Goal: Task Accomplishment & Management: Complete application form

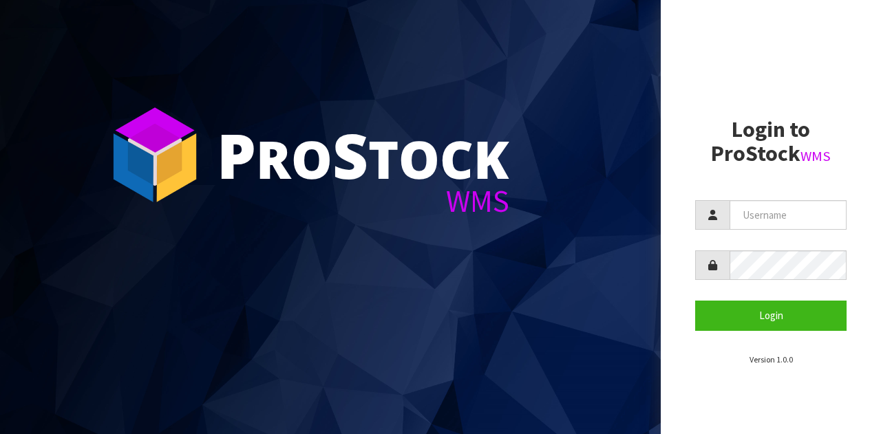
click at [755, 231] on form "Login" at bounding box center [770, 265] width 151 height 130
click at [757, 220] on input "text" at bounding box center [788, 215] width 117 height 30
type input "GATOR"
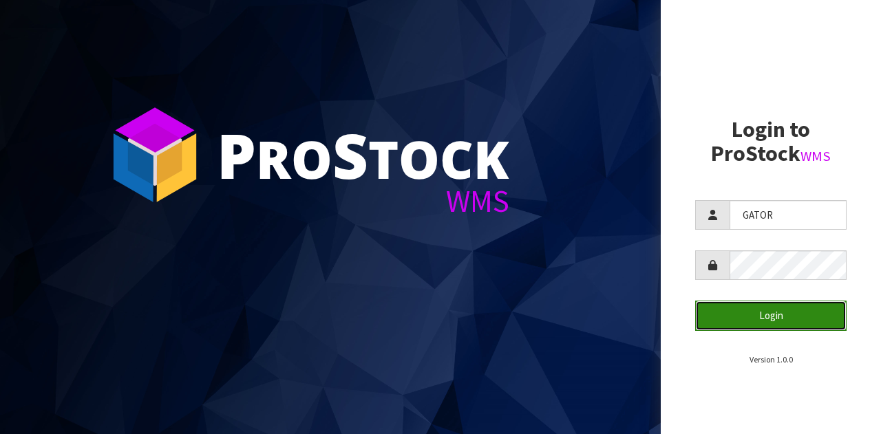
click at [797, 311] on button "Login" at bounding box center [770, 316] width 151 height 30
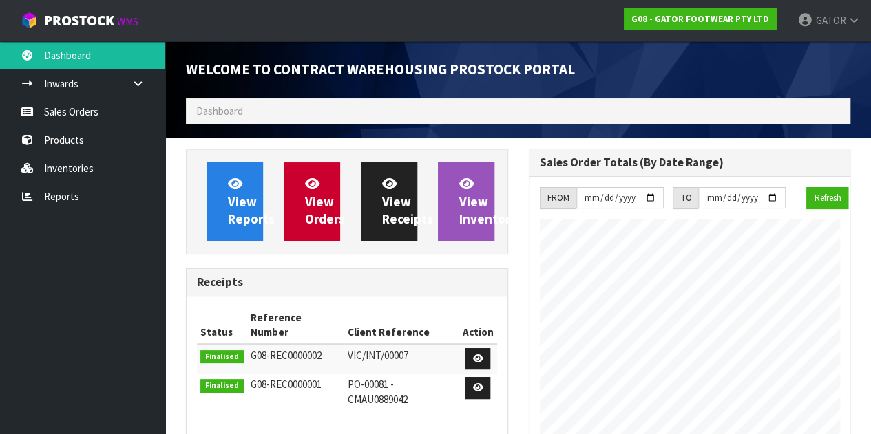
scroll to position [716, 342]
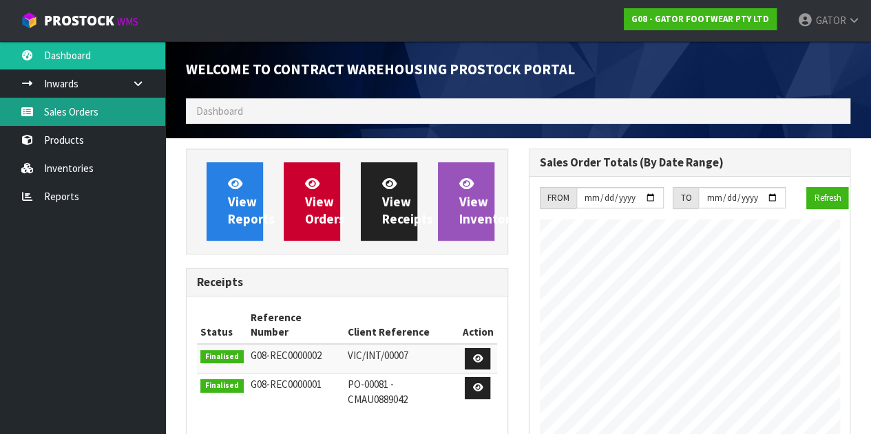
click at [96, 121] on link "Sales Orders" at bounding box center [82, 112] width 165 height 28
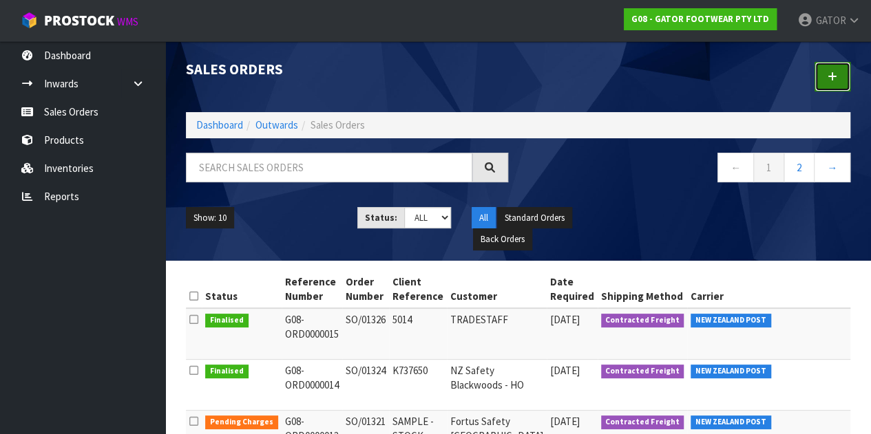
click at [839, 76] on link at bounding box center [832, 77] width 36 height 30
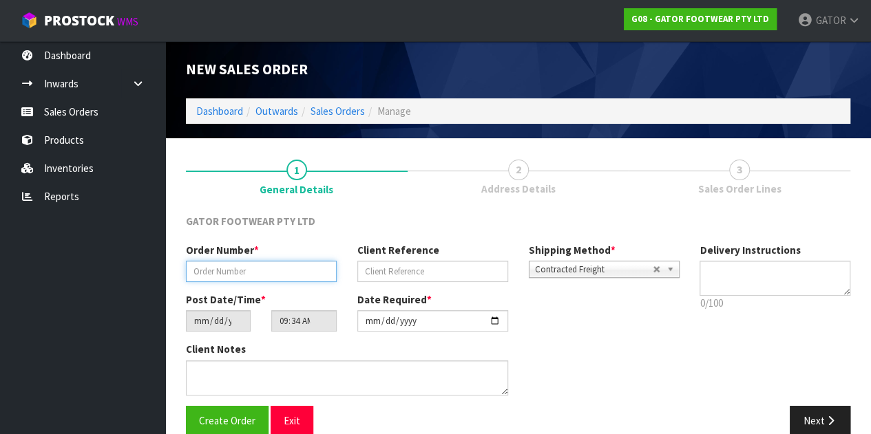
click at [305, 277] on input "text" at bounding box center [261, 271] width 151 height 21
paste input "SO/01335"
type input "SO/01335"
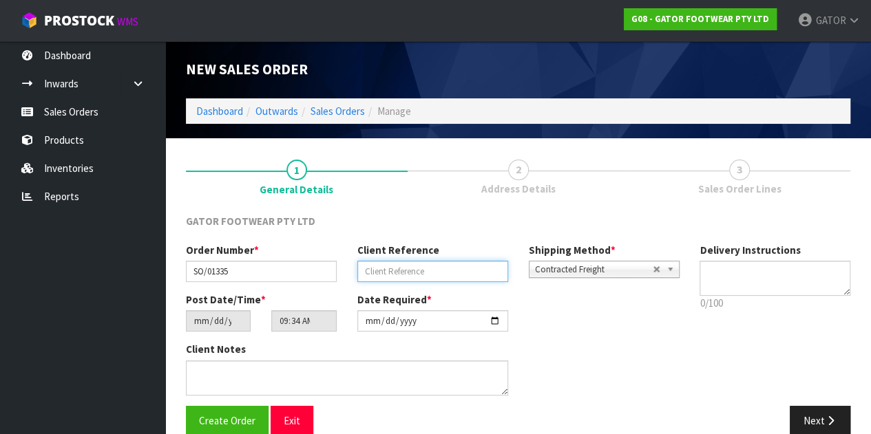
click at [379, 275] on input "text" at bounding box center [432, 271] width 151 height 21
type input "5022"
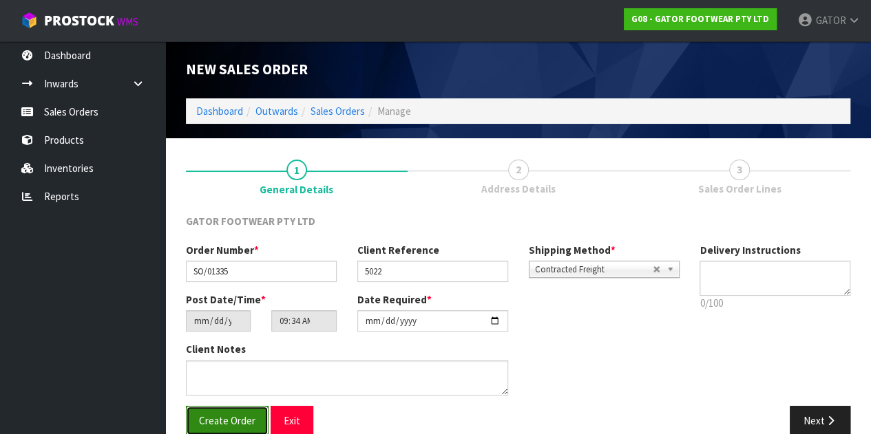
click at [216, 414] on span "Create Order" at bounding box center [227, 420] width 56 height 13
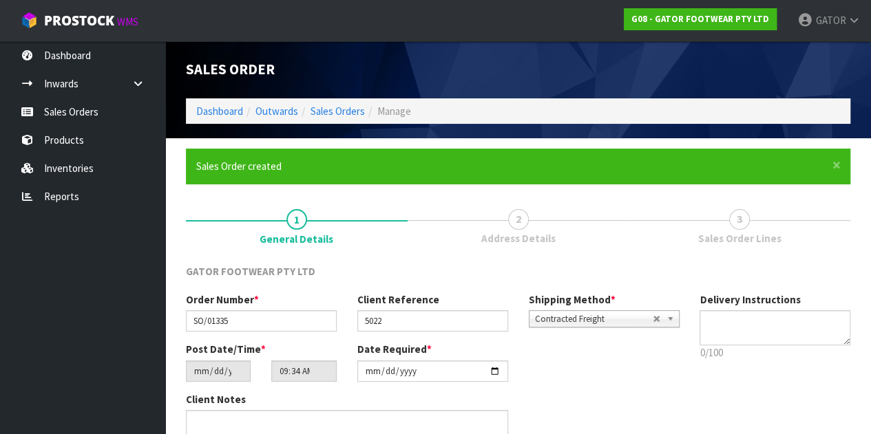
type input "13:34:00.000"
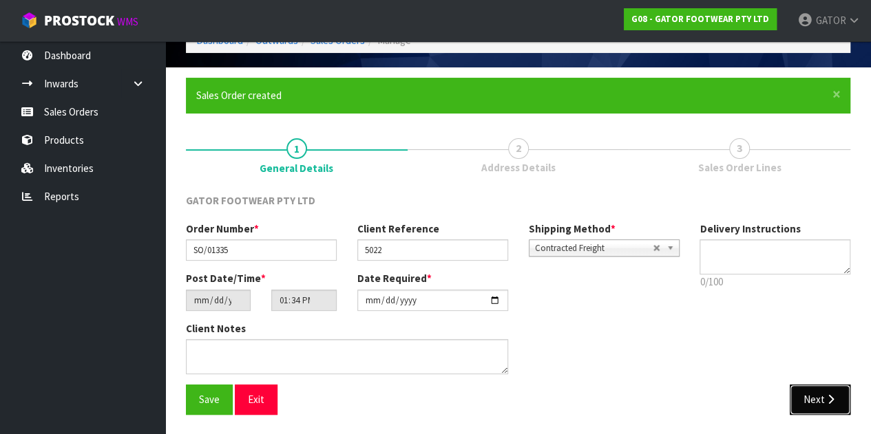
click at [812, 390] on button "Next" at bounding box center [820, 400] width 61 height 30
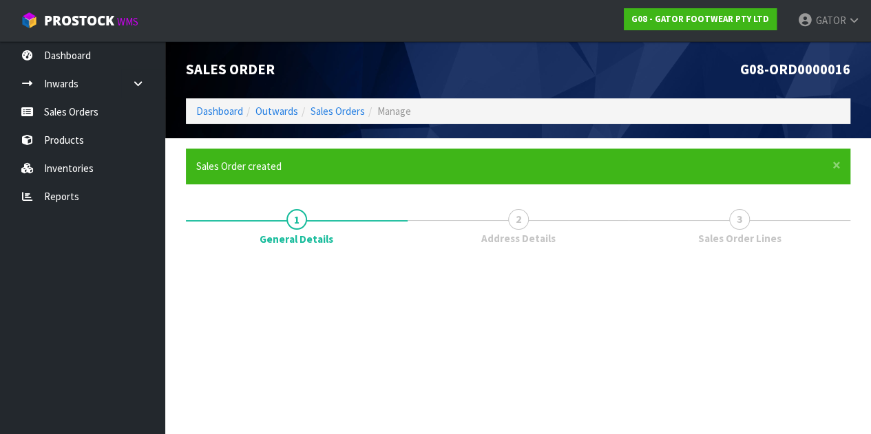
scroll to position [0, 0]
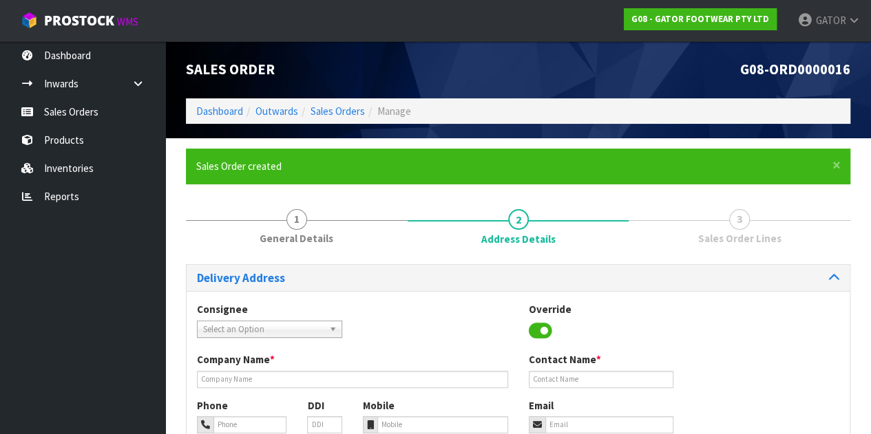
click at [300, 331] on span "Select an Option" at bounding box center [263, 330] width 120 height 17
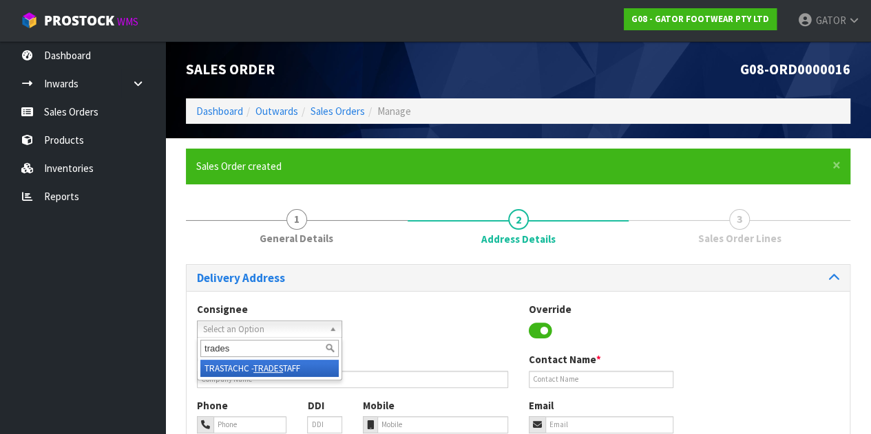
type input "trades"
click at [211, 367] on li "TRASTACHC - TRADES TAFF" at bounding box center [269, 368] width 138 height 17
type input "TRADESTAFF"
type input "[PERSON_NAME]"
type input "[EMAIL_ADDRESS][DOMAIN_NAME]"
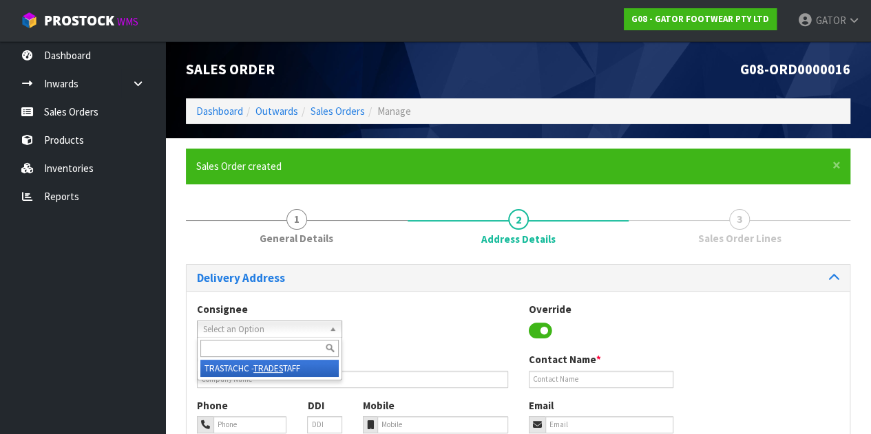
type input "[STREET_ADDRESS]"
type input "8011"
type input "[GEOGRAPHIC_DATA]"
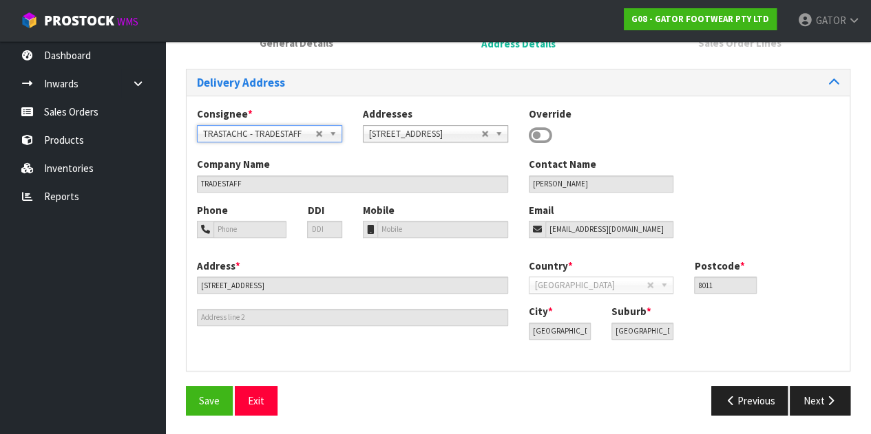
scroll to position [196, 0]
click at [818, 396] on button "Next" at bounding box center [820, 401] width 61 height 30
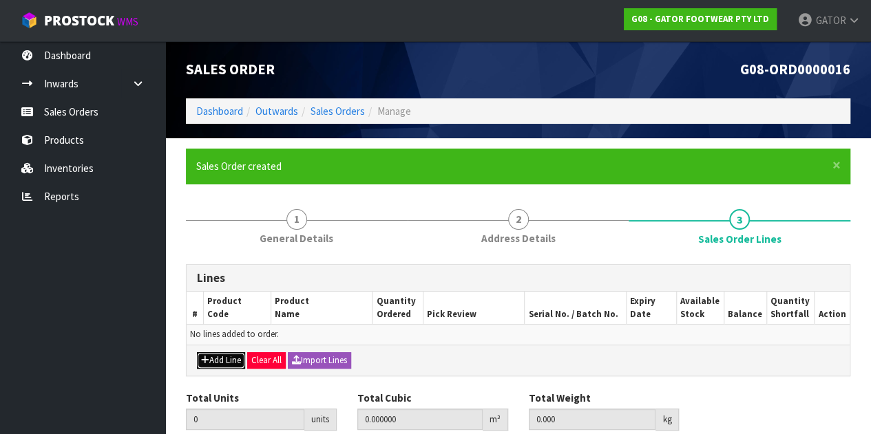
click at [216, 363] on button "Add Line" at bounding box center [221, 360] width 48 height 17
type input "0"
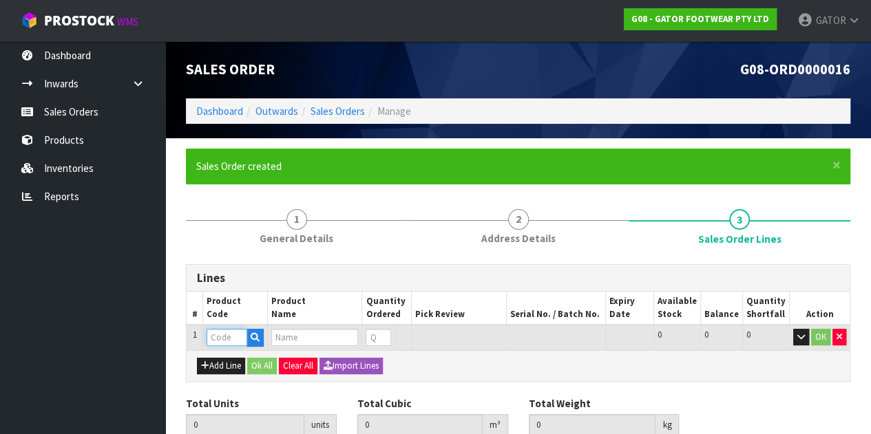
click at [224, 338] on input "text" at bounding box center [227, 337] width 40 height 17
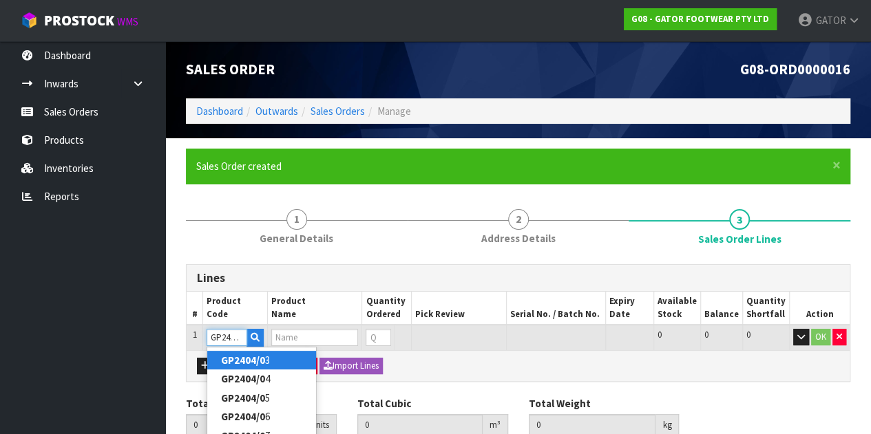
type input "GP2404/08"
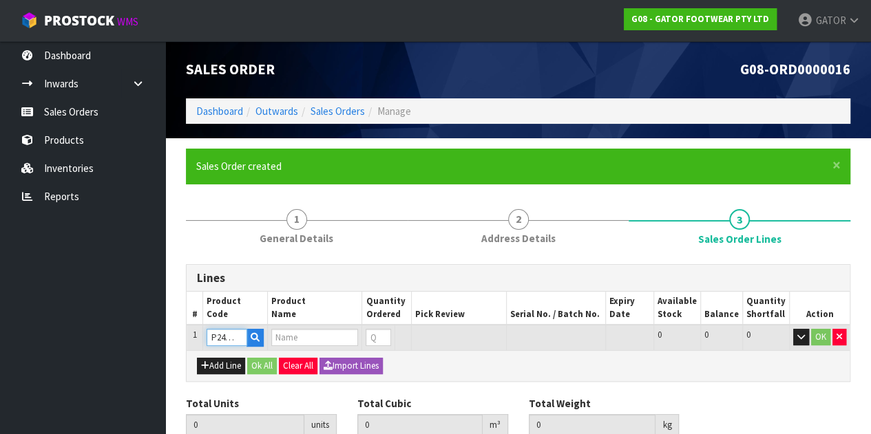
type input "0.000000"
type input "0.000"
type input "GATOR POLAR SAFETY BOOT SIZE: 08 ([GEOGRAPHIC_DATA]/AU)/42"
type input "0"
type input "GP2404/08"
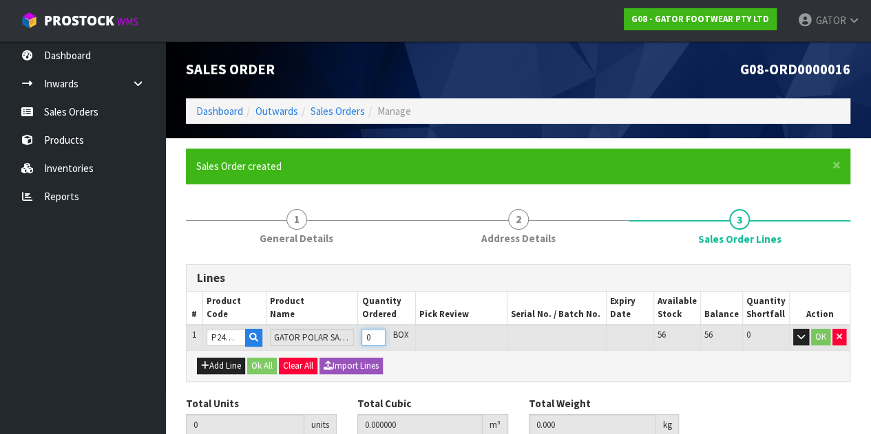
type input "1"
type input "0.016835"
type input "2.15"
type input "1"
click at [386, 334] on input "1" at bounding box center [373, 337] width 24 height 17
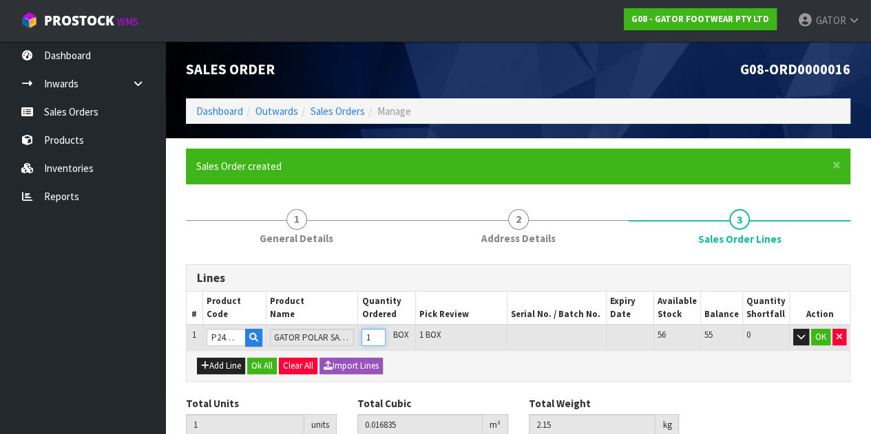
scroll to position [0, 0]
type input "2"
type input "0.03367"
type input "4.3"
type input "2"
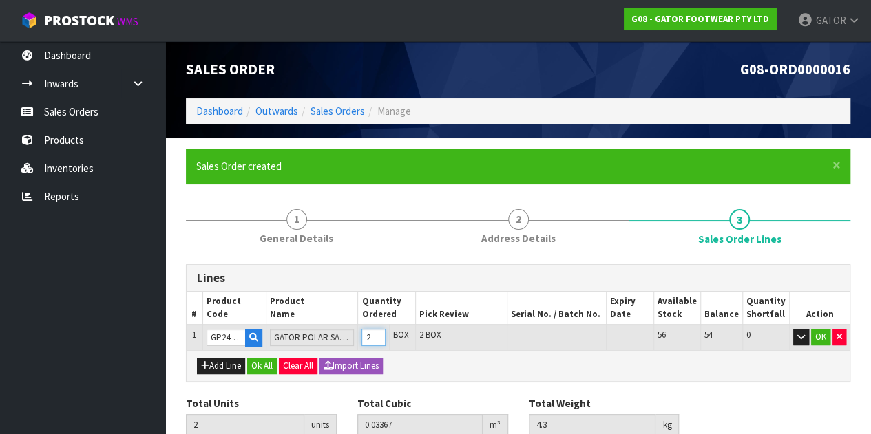
click at [384, 335] on input "2" at bounding box center [373, 337] width 24 height 17
click at [229, 367] on button "Add Line" at bounding box center [221, 366] width 48 height 17
type input "0"
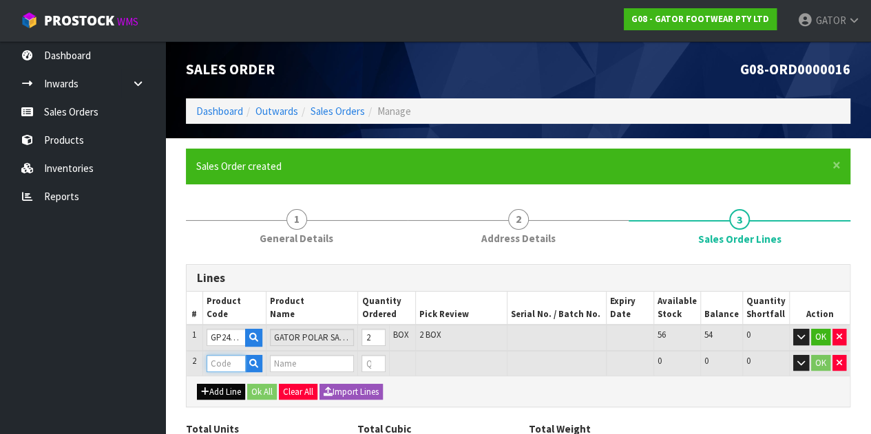
click at [229, 367] on input "text" at bounding box center [226, 363] width 39 height 17
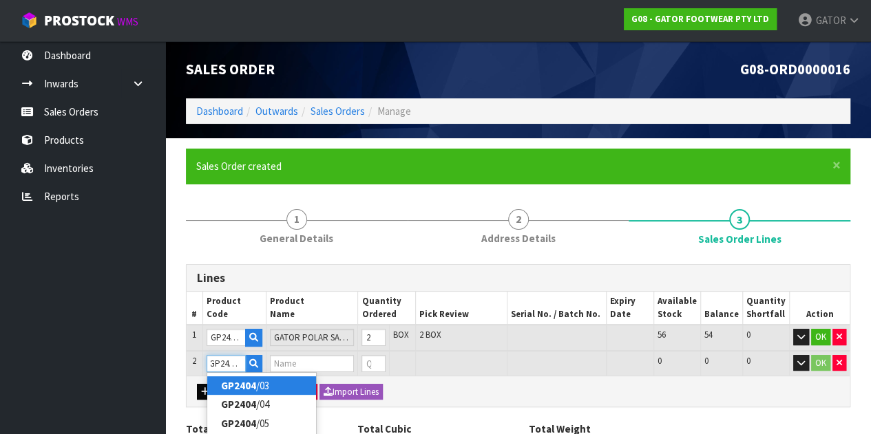
type input "GP2404/09"
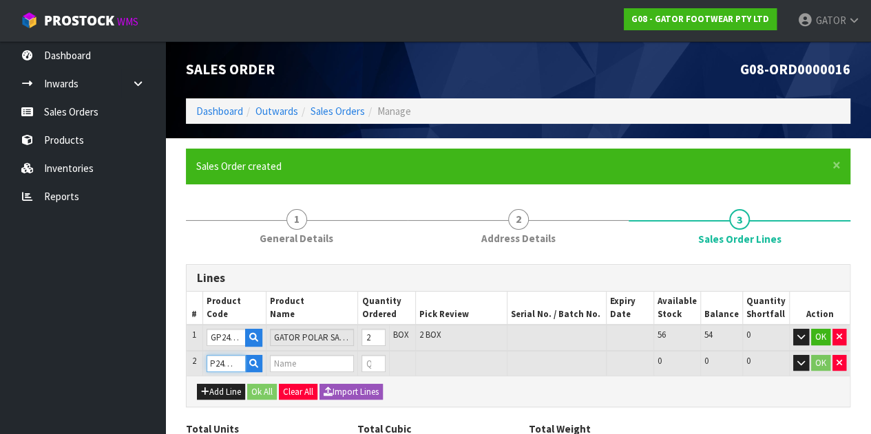
type input "2"
type input "0.03367"
type input "4.3"
type input "GATOR POLAR SAFETY BOOT SIZE: 09 ([GEOGRAPHIC_DATA]/AU)/43"
type input "0"
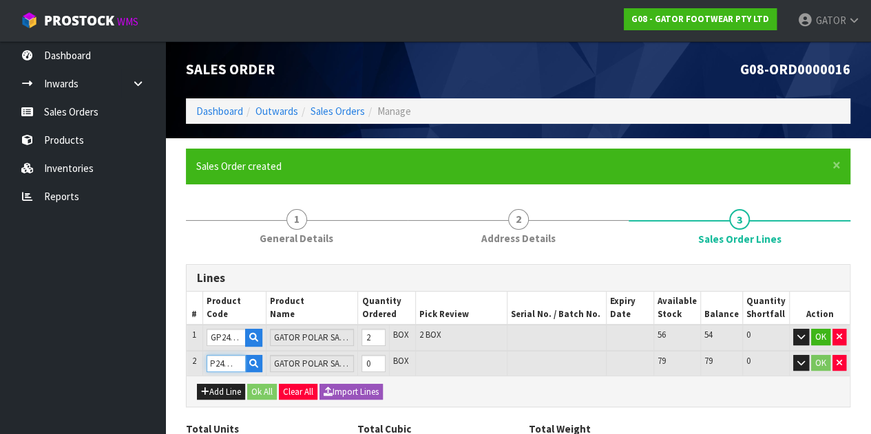
type input "GP2404/09"
type input "3"
type input "0.050505"
type input "6.55"
type input "1"
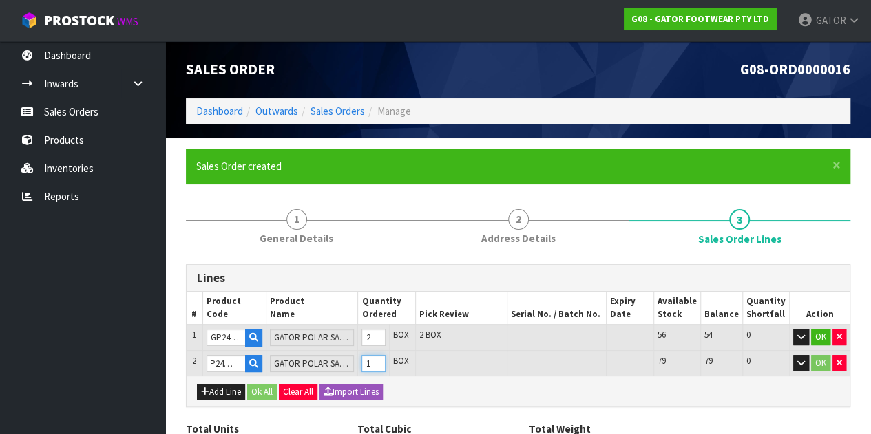
click at [385, 361] on input "1" at bounding box center [373, 363] width 24 height 17
type input "4"
type input "0.06734"
type input "8.8"
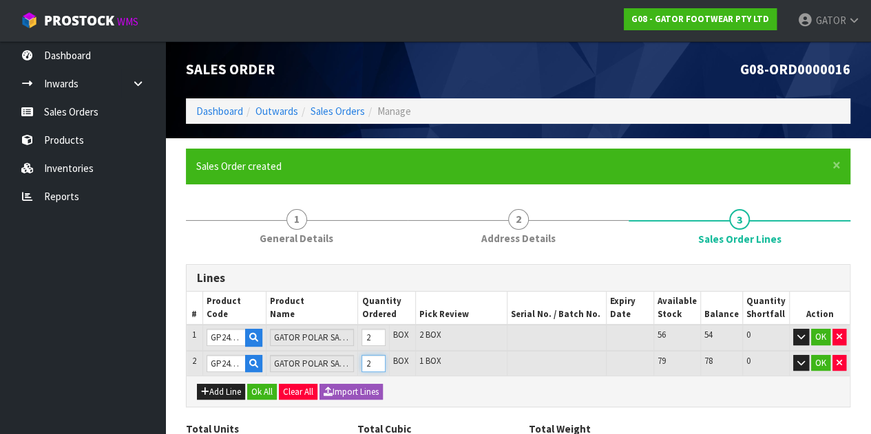
type input "2"
click at [385, 361] on input "2" at bounding box center [373, 363] width 24 height 17
click at [223, 394] on button "Add Line" at bounding box center [221, 392] width 48 height 17
type input "0"
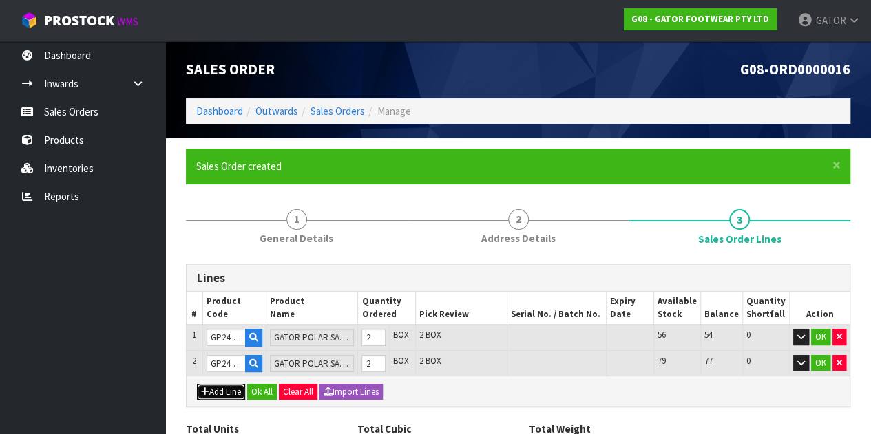
type input "0"
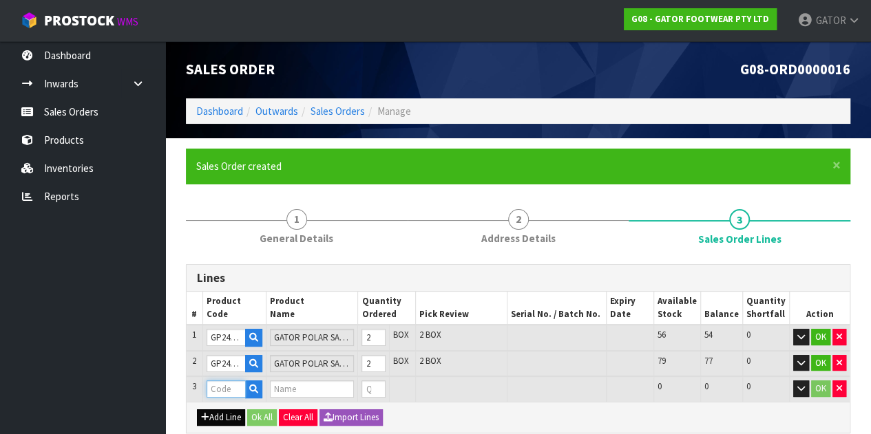
click at [223, 394] on input "text" at bounding box center [226, 389] width 39 height 17
type input "GP2404/10"
type input "4"
type input "0.06734"
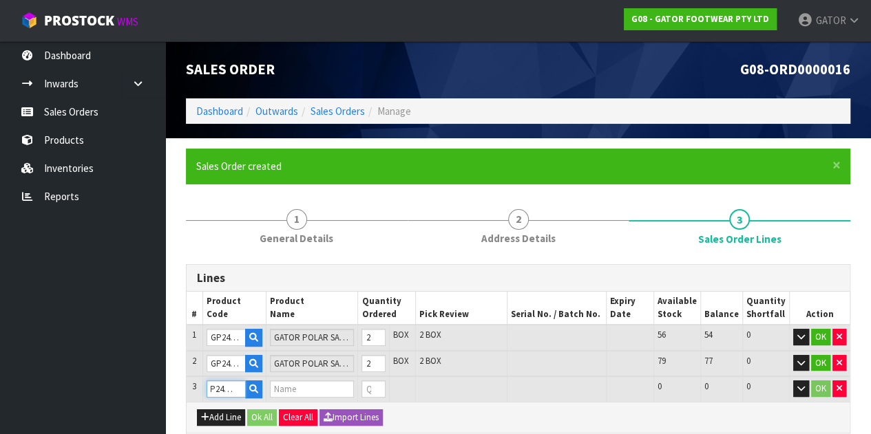
type input "8.8"
type input "GATOR POLAR SAFETY BOOT SIZE: 10 ([GEOGRAPHIC_DATA]/AU)/44"
type input "0"
type input "GP2404/10"
type input "5"
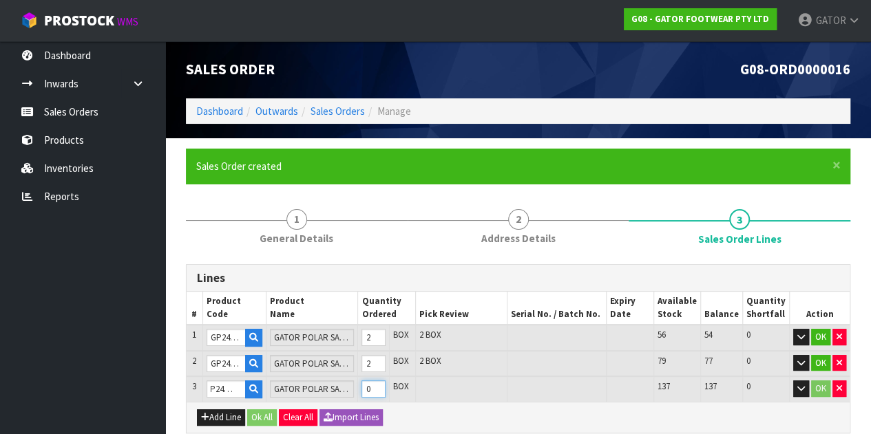
type input "0.086099"
type input "11.05"
type input "1"
click at [386, 385] on input "1" at bounding box center [373, 389] width 24 height 17
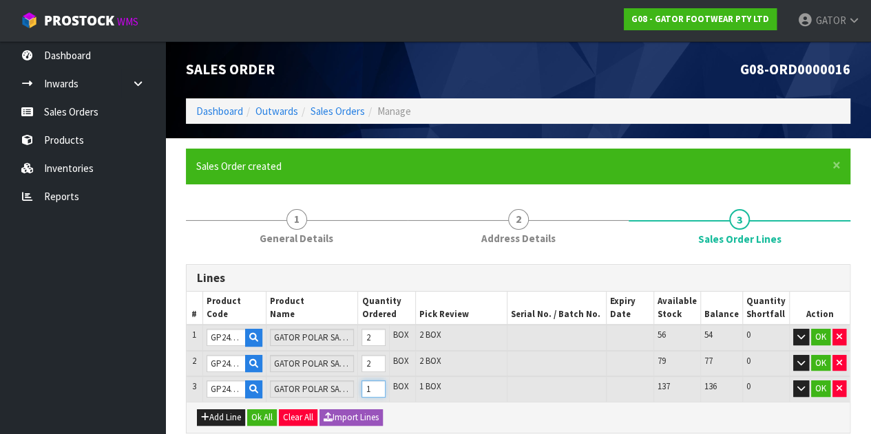
type input "6"
type input "0.104858"
type input "13.3"
type input "2"
click at [386, 385] on input "2" at bounding box center [373, 389] width 24 height 17
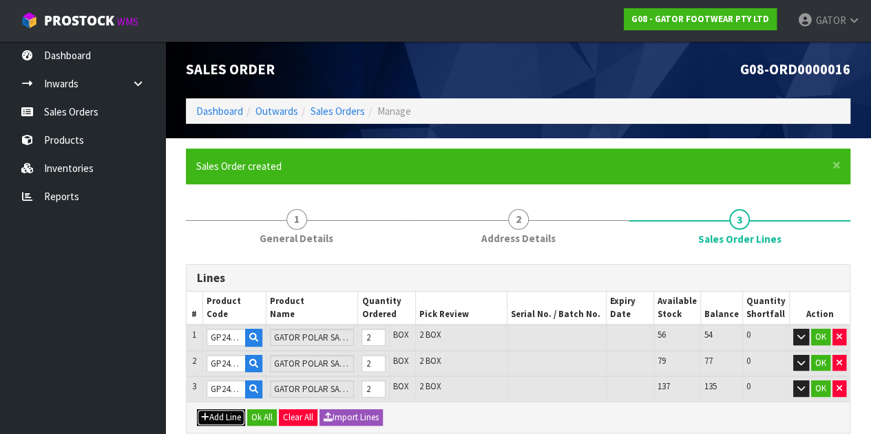
click at [227, 414] on button "Add Line" at bounding box center [221, 418] width 48 height 17
type input "0"
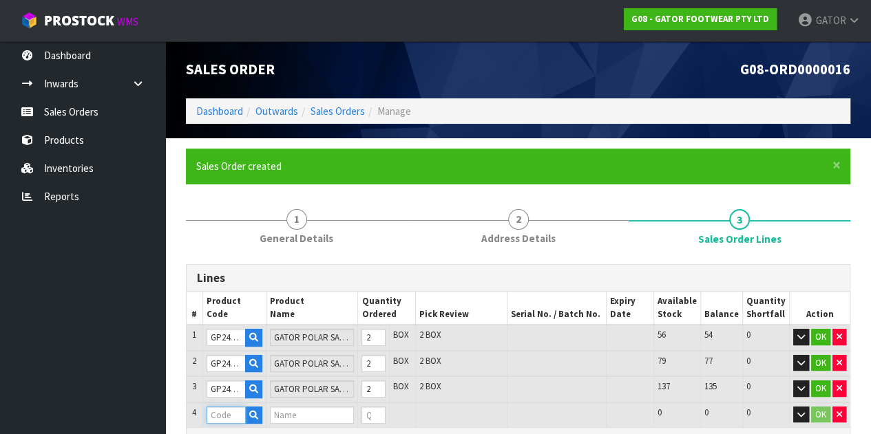
click at [227, 414] on input "text" at bounding box center [226, 415] width 39 height 17
type input "GP2404/11"
type input "6"
type input "0.104858"
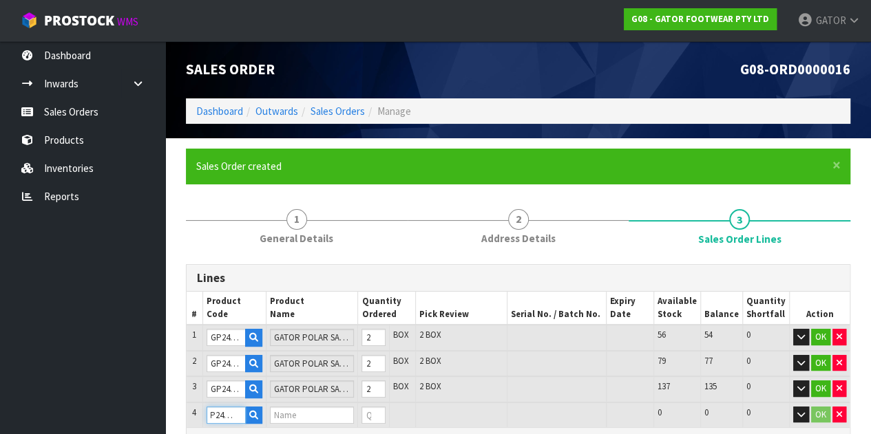
type input "13.3"
type input "GATOR POLAR SAFETY BOOT SIZE: 11 ([GEOGRAPHIC_DATA]/AU)/46"
type input "0"
type input "GP2404/11"
type input "7"
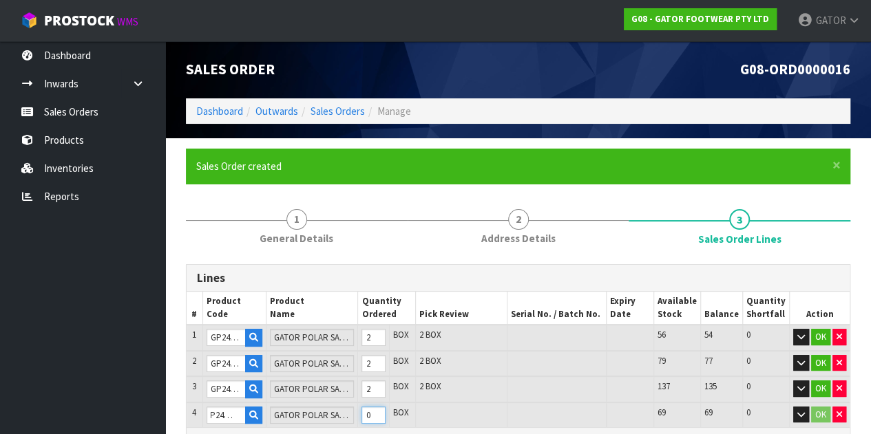
type input "0.123617"
type input "15.7"
type input "1"
click at [384, 411] on input "1" at bounding box center [373, 415] width 24 height 17
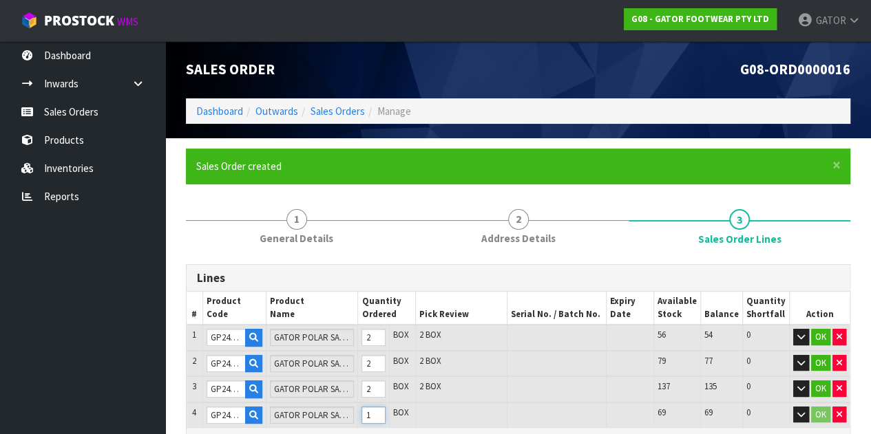
type input "8"
type input "0.142376"
type input "18.1"
type input "2"
click at [384, 411] on input "2" at bounding box center [373, 415] width 24 height 17
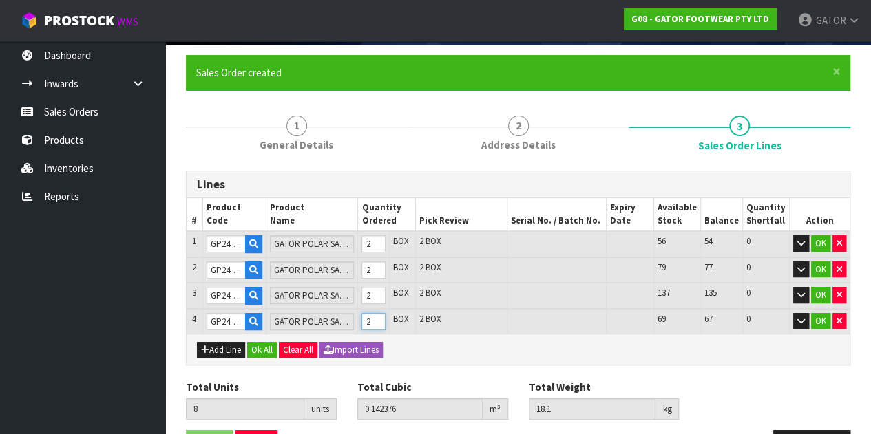
scroll to position [92, 0]
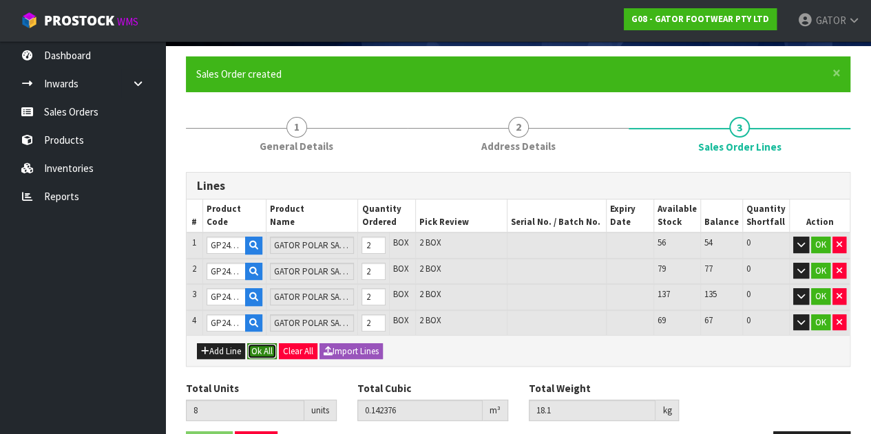
click at [265, 345] on button "Ok All" at bounding box center [262, 352] width 30 height 17
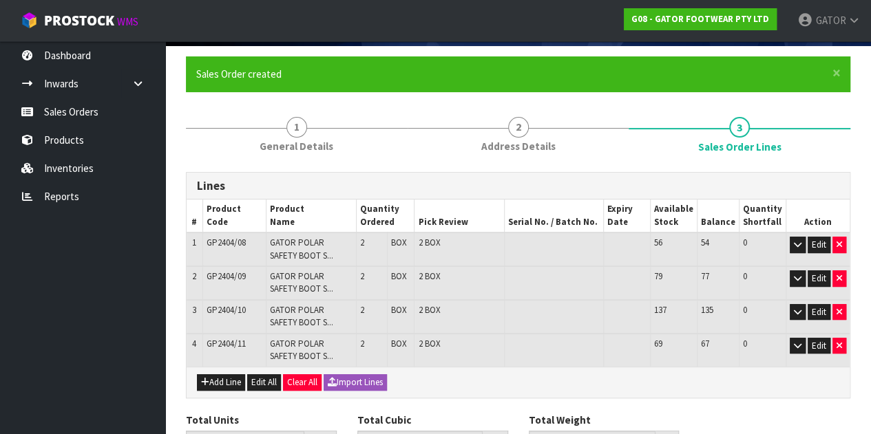
scroll to position [169, 0]
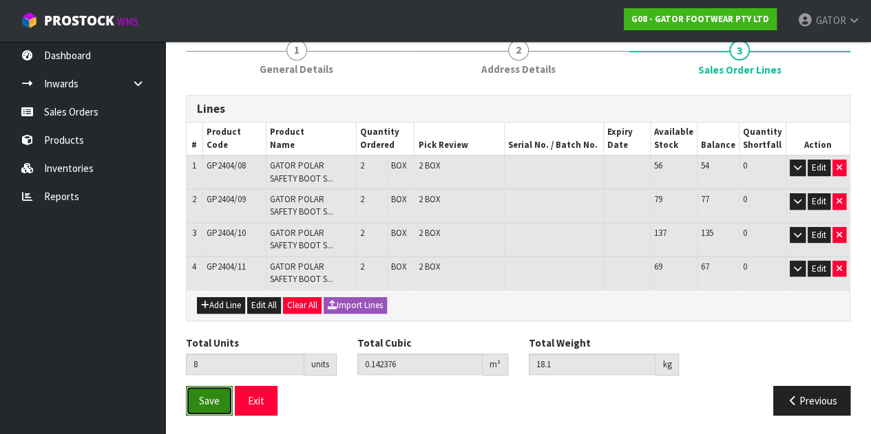
click at [203, 407] on button "Save" at bounding box center [209, 401] width 47 height 30
